Goal: Information Seeking & Learning: Learn about a topic

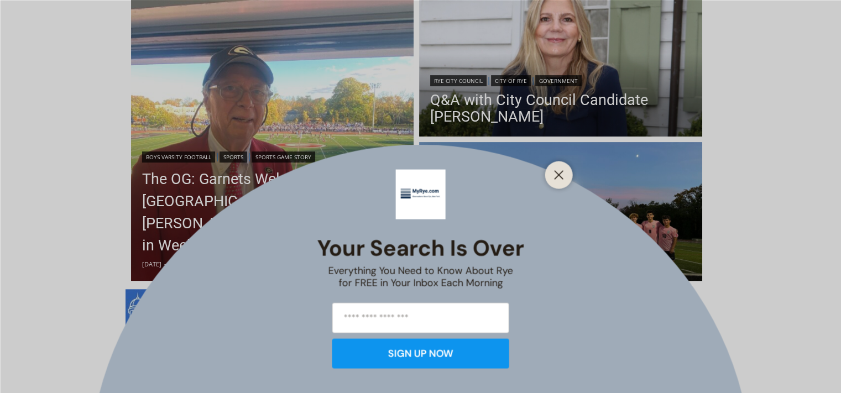
scroll to position [255, 0]
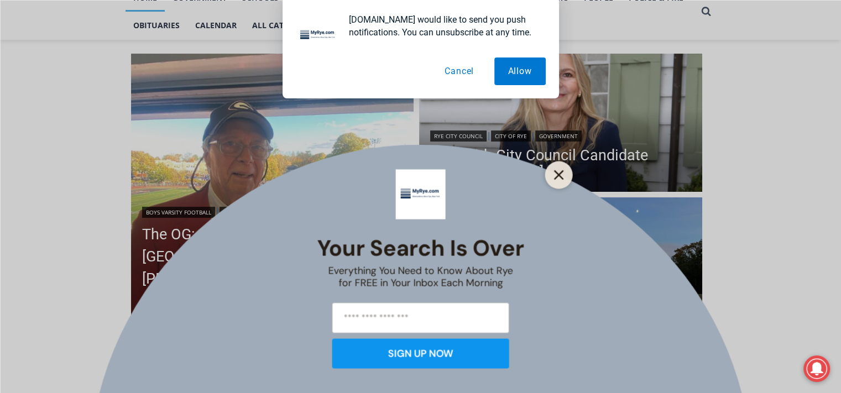
click at [558, 179] on icon "Close" at bounding box center [559, 175] width 10 height 10
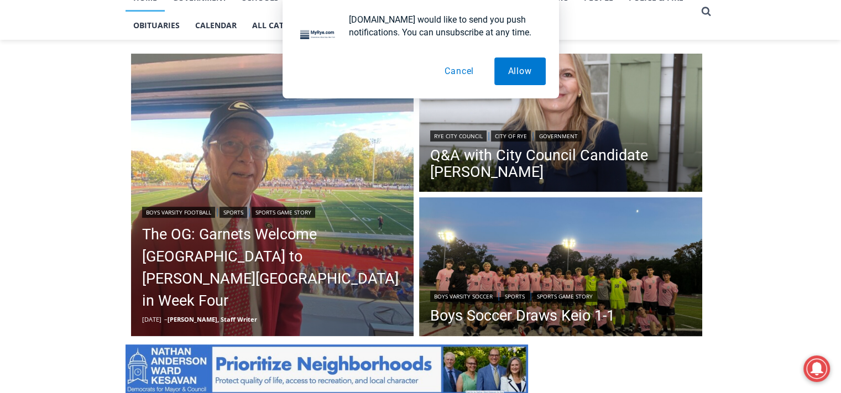
click at [455, 75] on button "Cancel" at bounding box center [459, 71] width 57 height 28
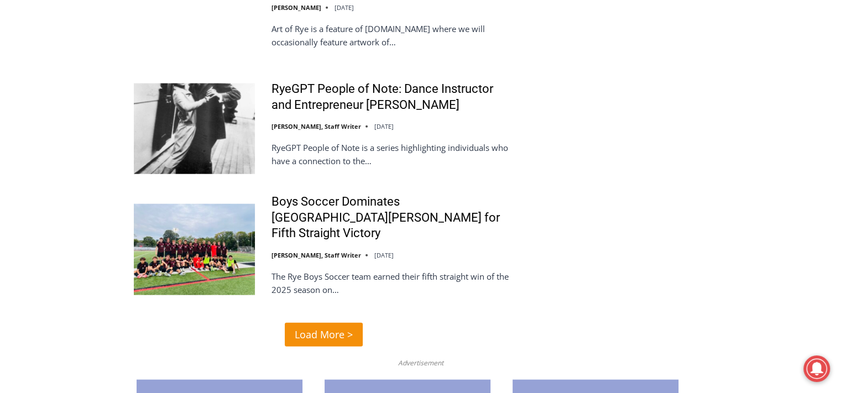
scroll to position [2688, 0]
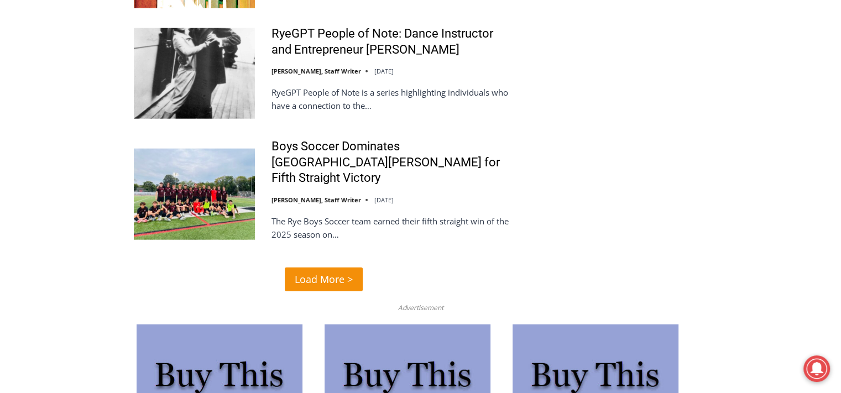
click at [328, 271] on span "Load More >" at bounding box center [324, 279] width 58 height 16
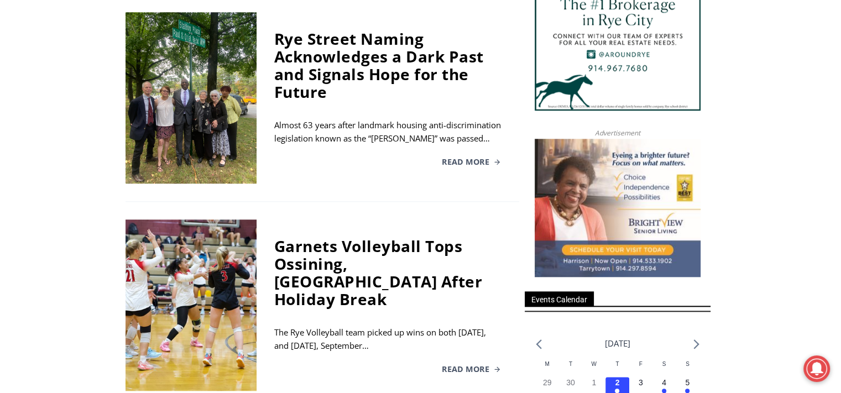
scroll to position [975, 0]
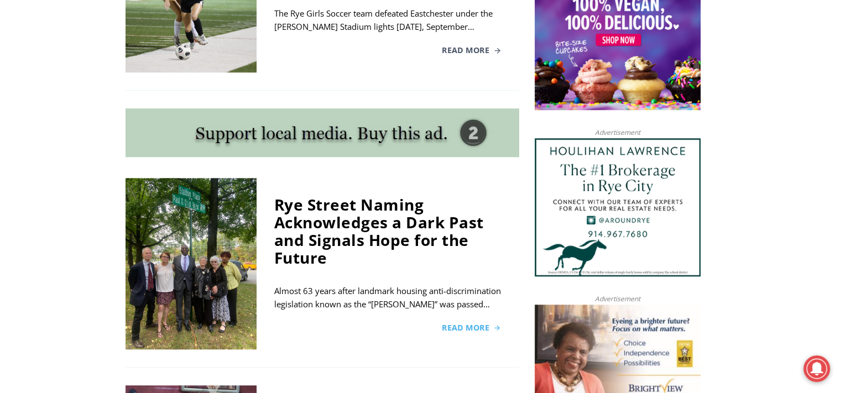
click at [459, 324] on span "Read More" at bounding box center [466, 328] width 48 height 8
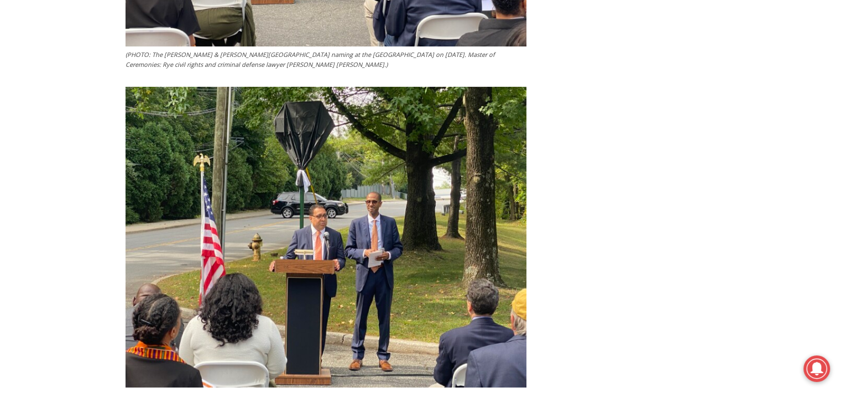
scroll to position [8490, 0]
